Goal: Navigation & Orientation: Find specific page/section

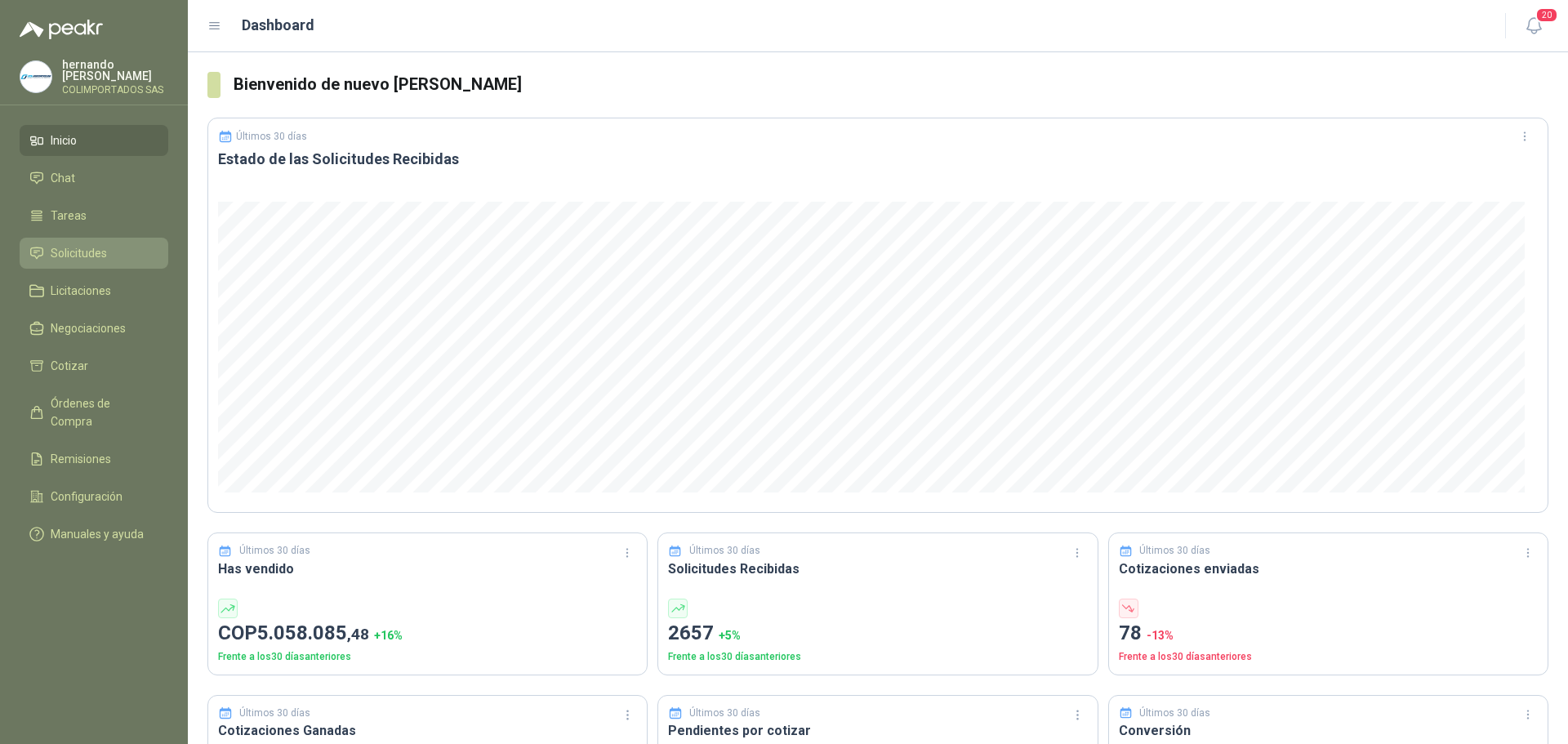
click at [99, 250] on span "Solicitudes" at bounding box center [79, 253] width 57 height 18
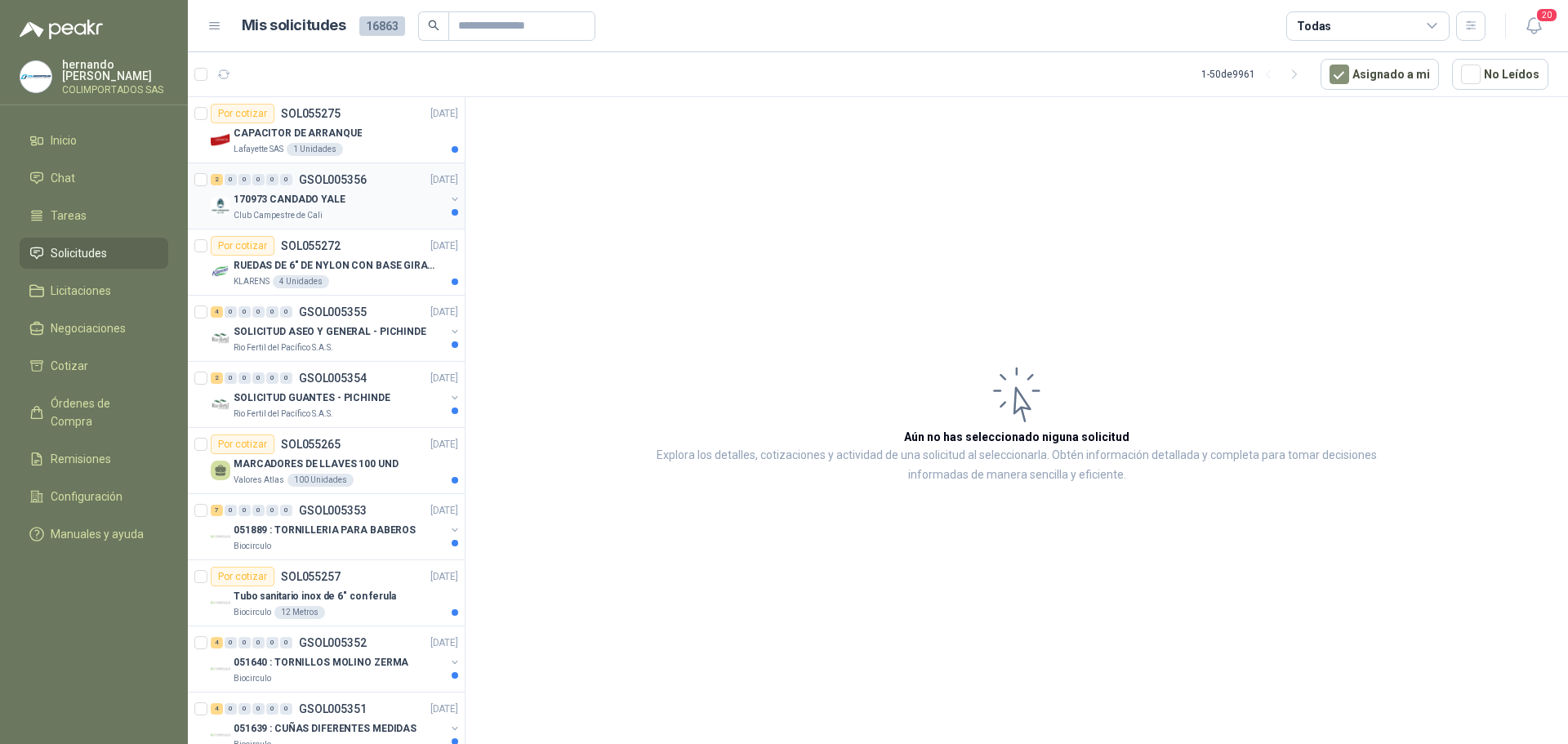
click at [381, 199] on div "170973 CANDADO YALE" at bounding box center [338, 199] width 211 height 19
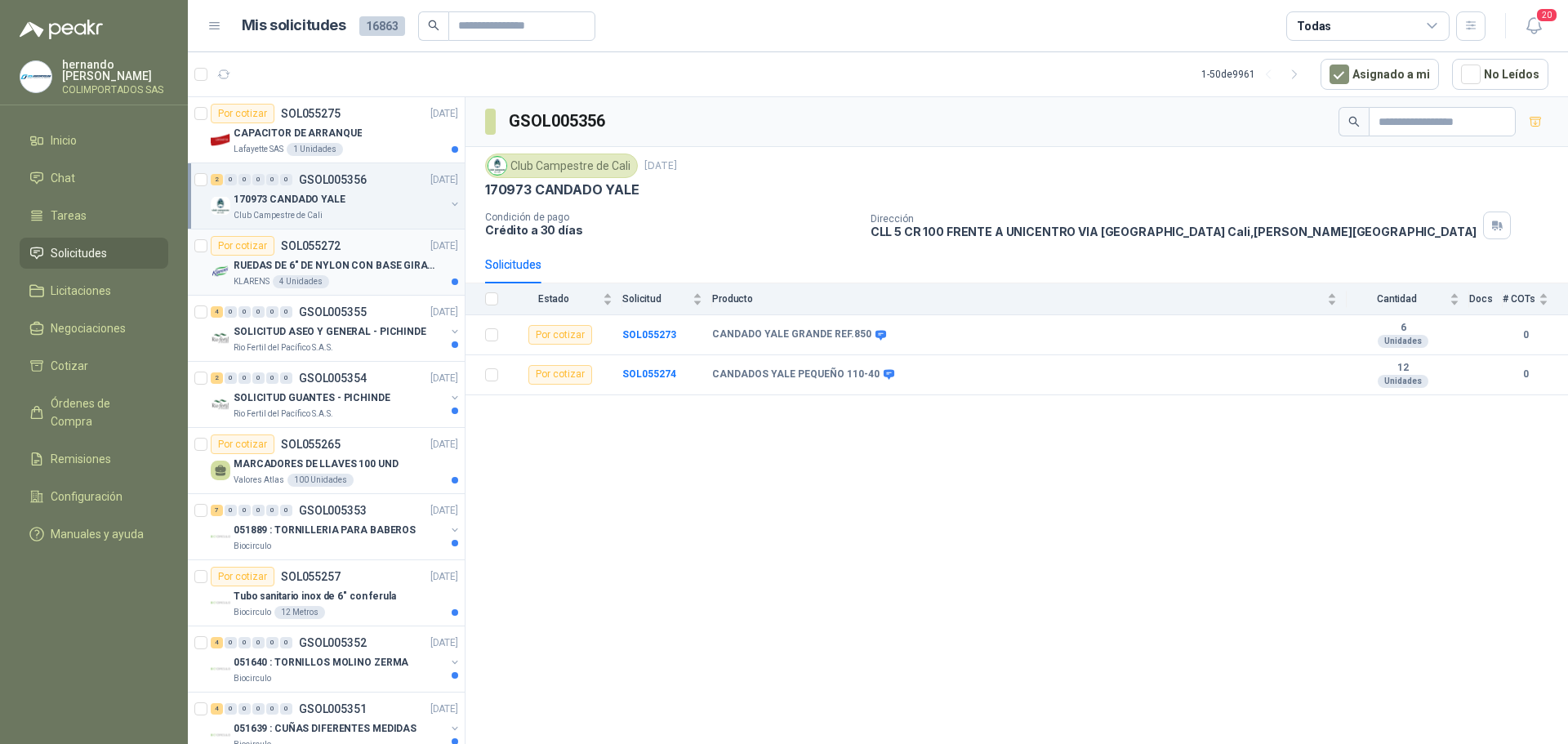
click at [340, 280] on div "KLARENS 4 Unidades" at bounding box center [345, 282] width 224 height 13
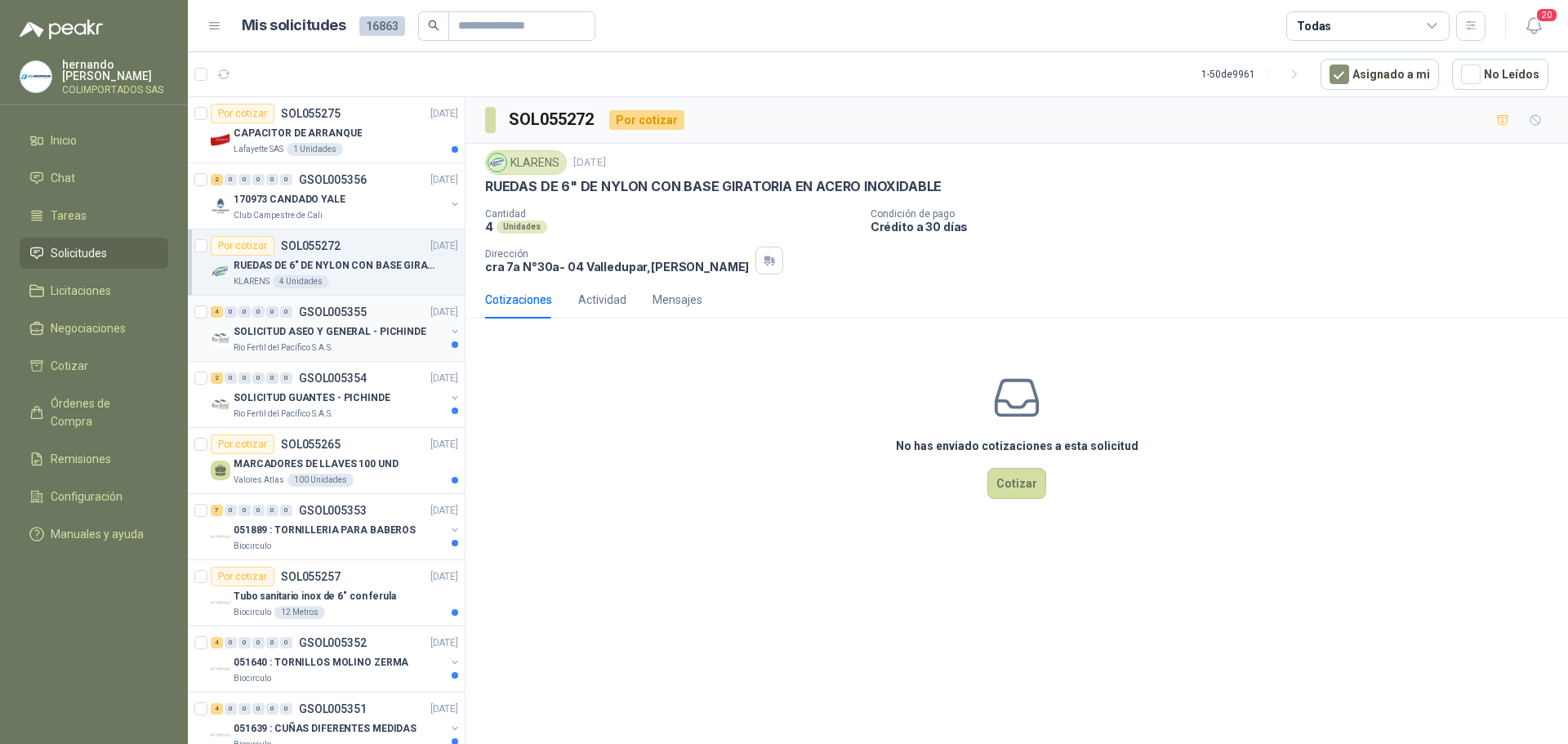
click at [352, 342] on div "Rio Fertil del Pacífico S.A.S." at bounding box center [338, 347] width 211 height 13
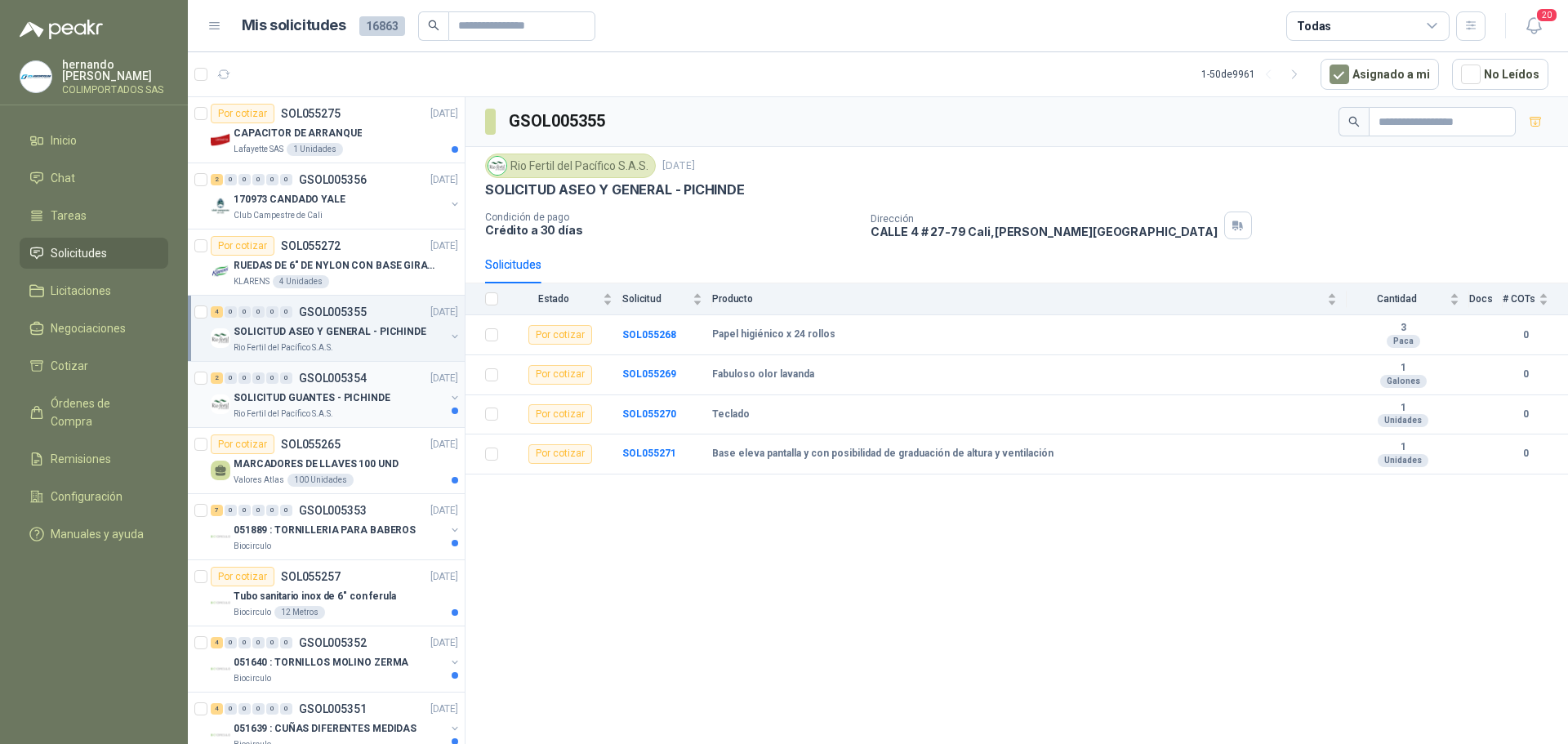
click at [368, 414] on div "Rio Fertil del Pacífico S.A.S." at bounding box center [338, 414] width 211 height 13
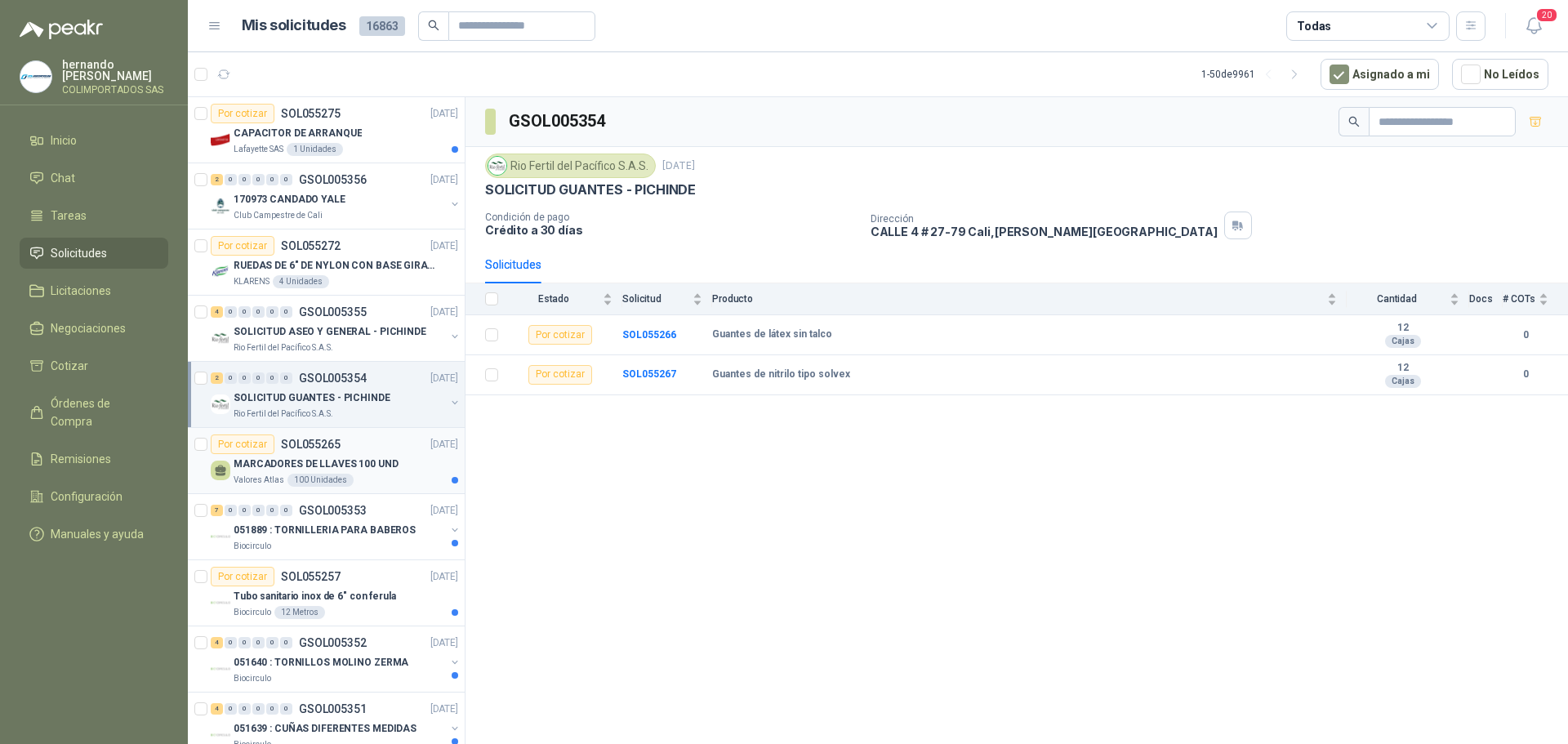
click at [387, 471] on p "MARCADORES DE LLAVES 100 UND" at bounding box center [315, 465] width 165 height 16
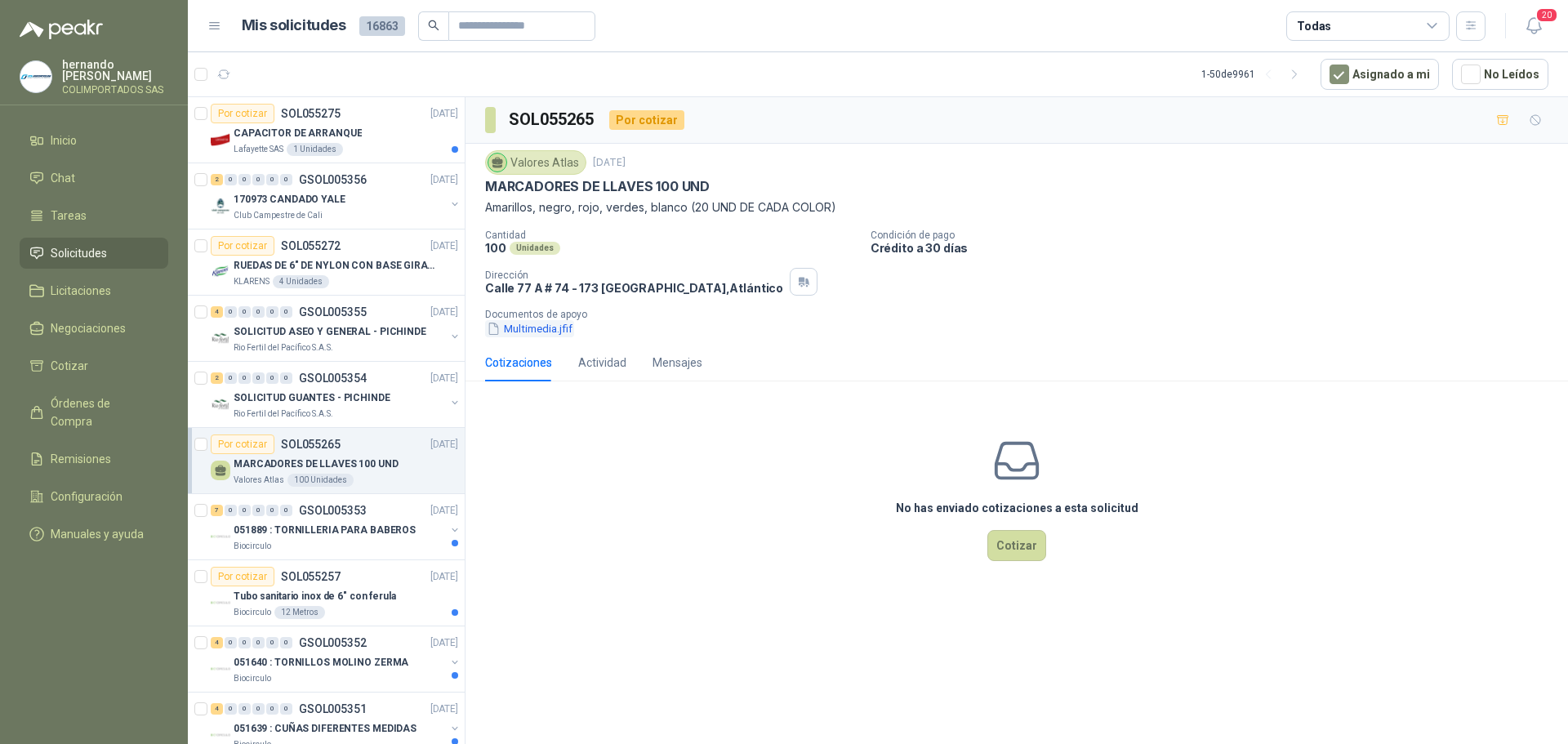
click at [534, 330] on button "Multimedia.jfif" at bounding box center [529, 328] width 89 height 17
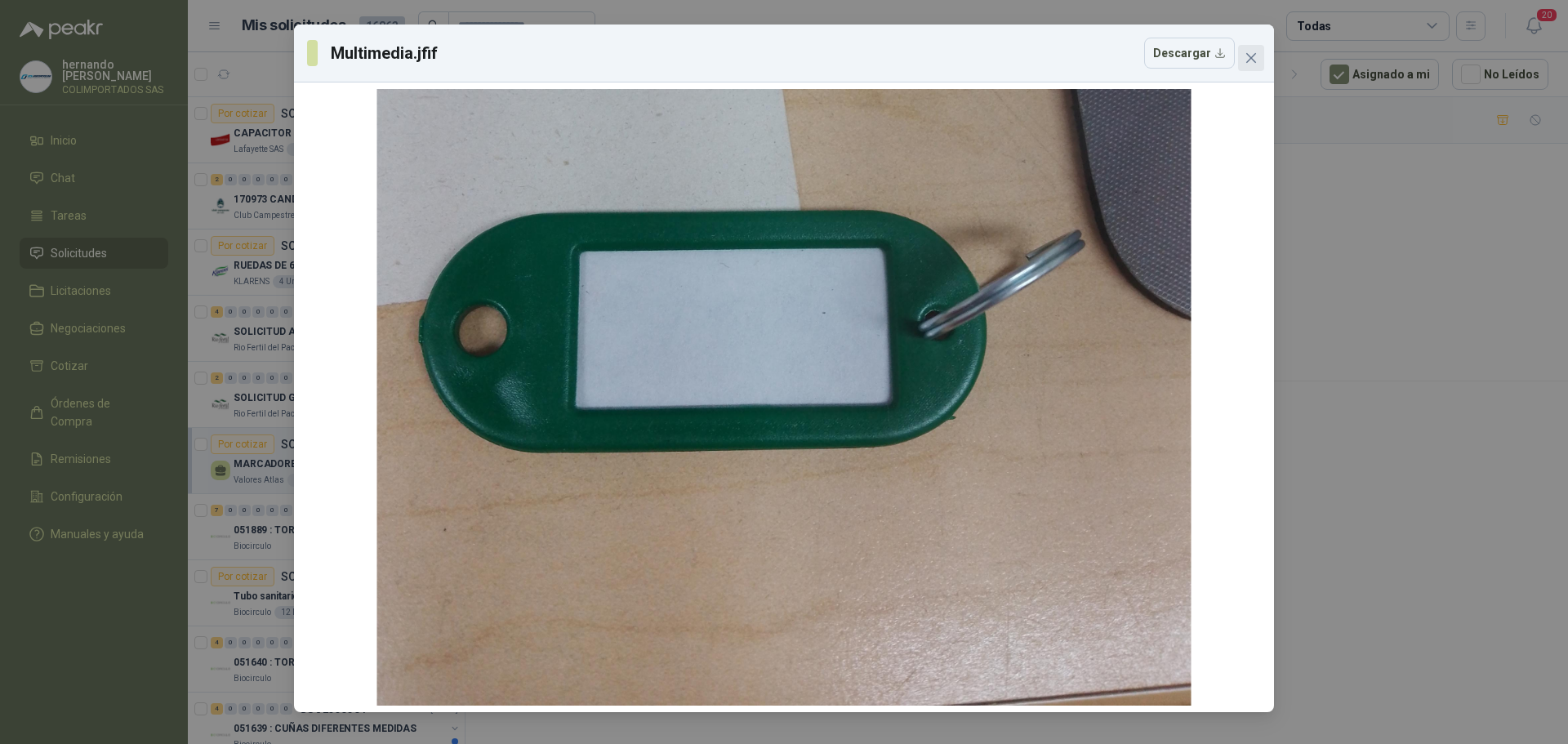
click at [1252, 58] on icon "close" at bounding box center [1251, 57] width 10 height 10
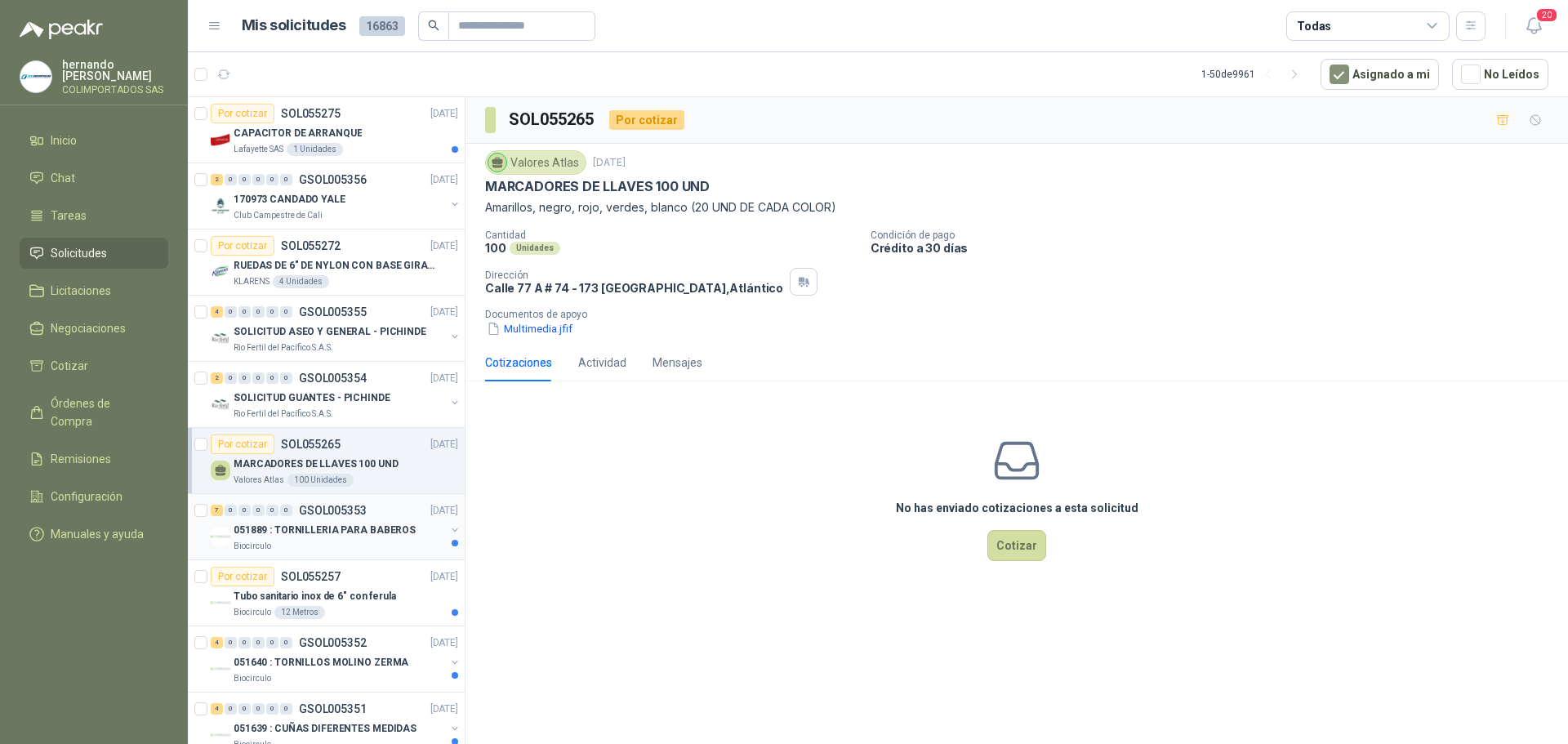
click at [328, 542] on div "Biocirculo" at bounding box center [338, 546] width 211 height 13
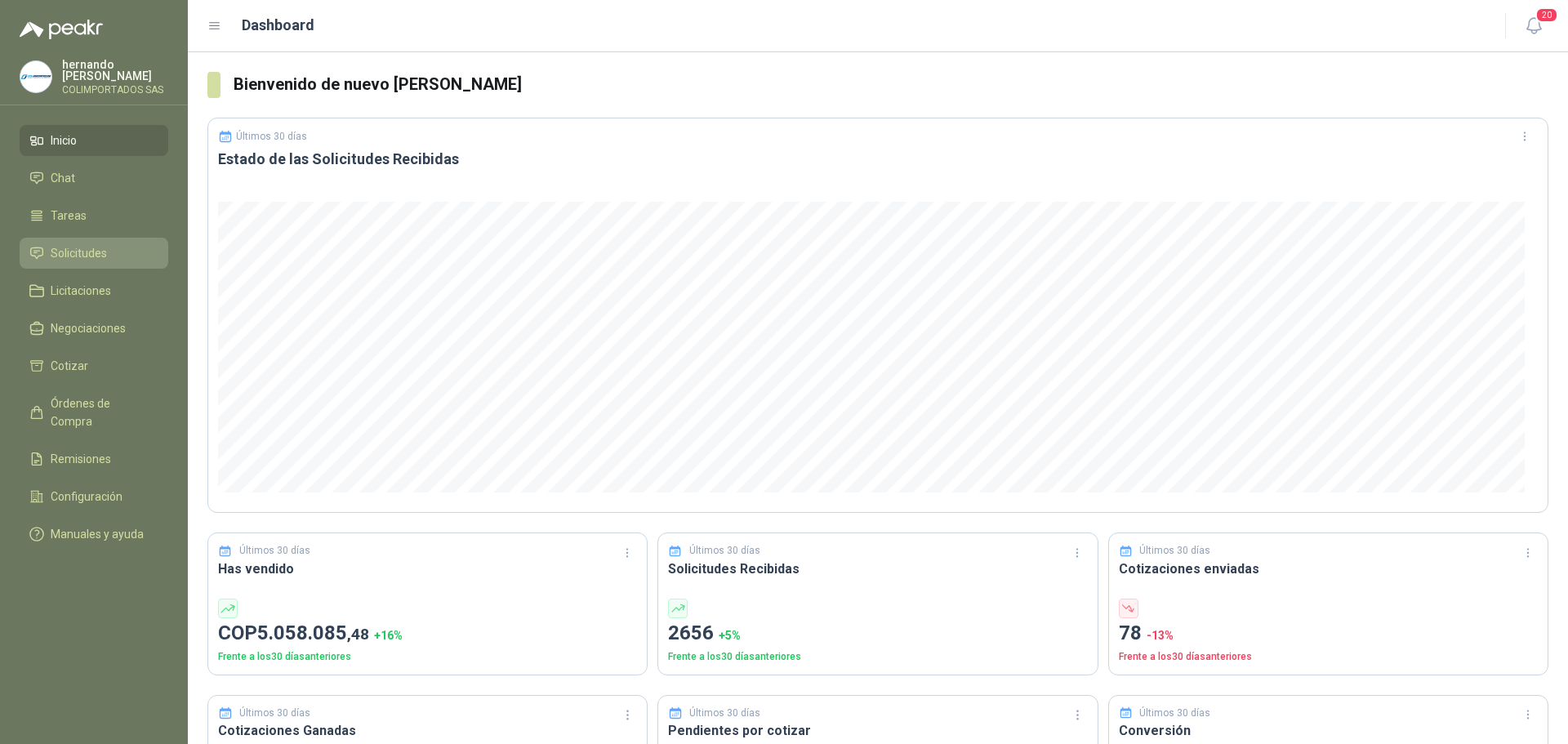
click at [118, 251] on li "Solicitudes" at bounding box center [94, 253] width 129 height 18
